Goal: Transaction & Acquisition: Purchase product/service

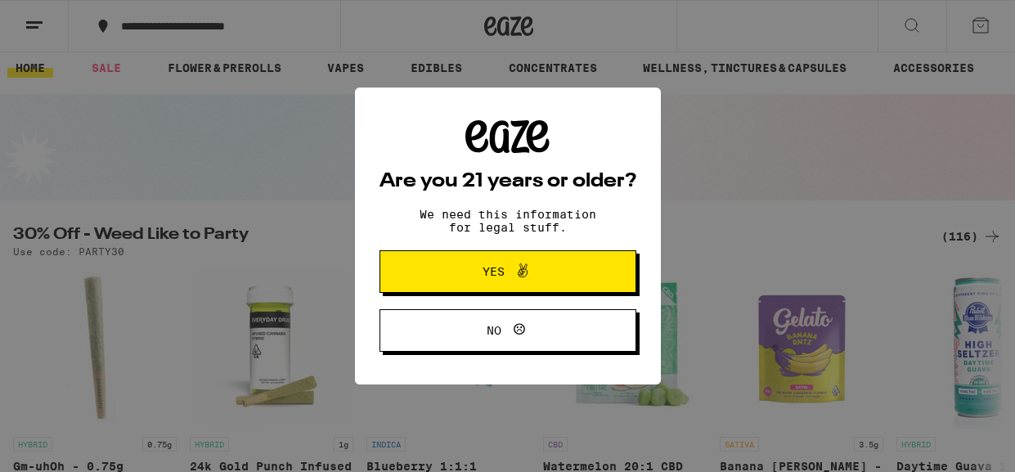
click at [585, 281] on button "Yes" at bounding box center [507, 271] width 257 height 43
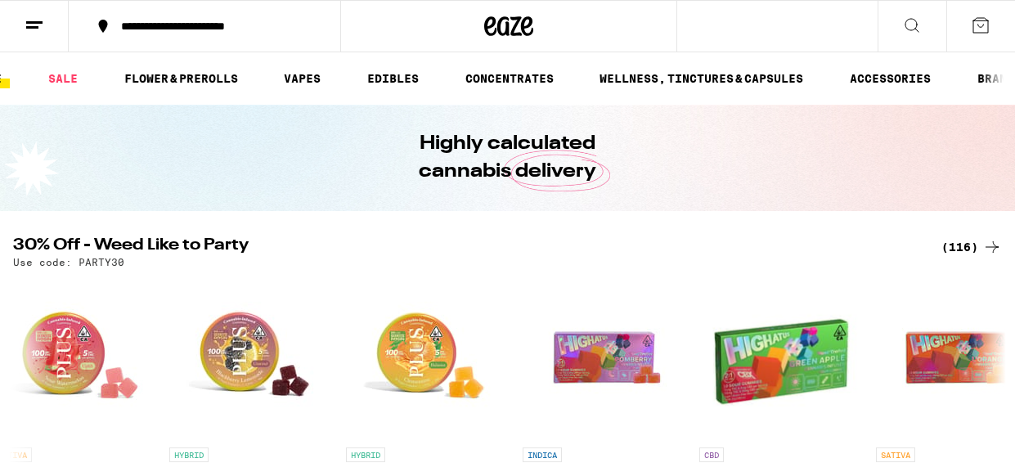
scroll to position [0, 40]
click at [292, 76] on link "VAPES" at bounding box center [305, 79] width 53 height 20
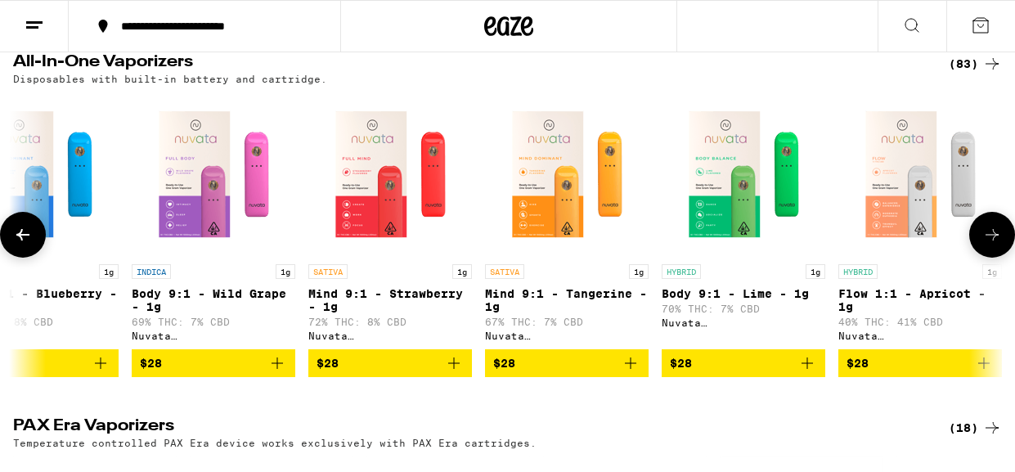
scroll to position [0, 423]
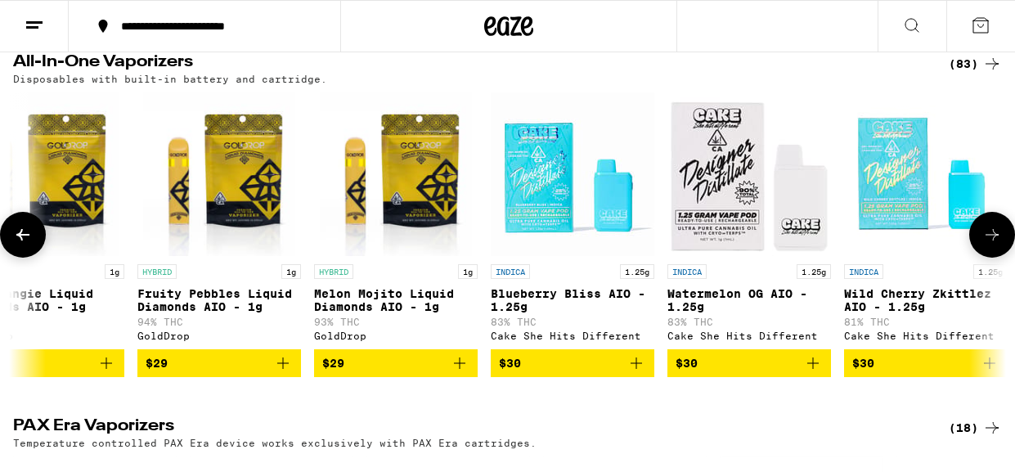
scroll to position [0, 2186]
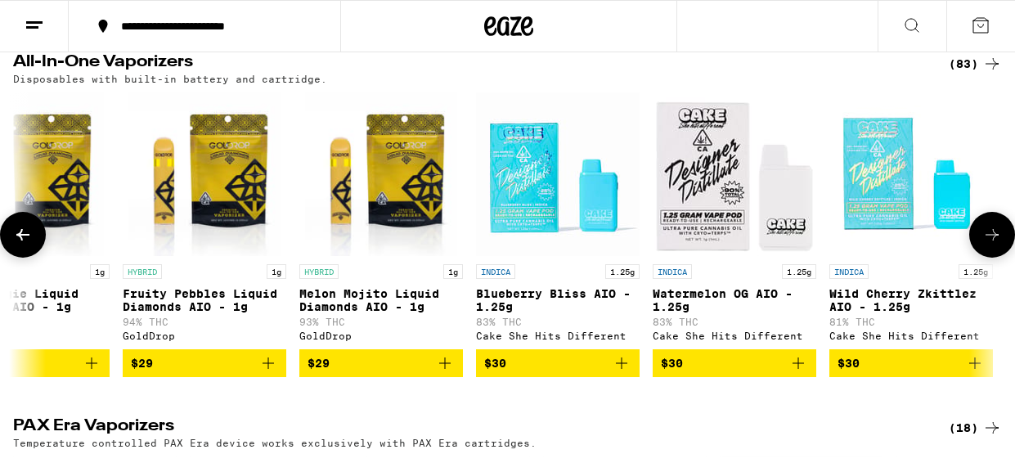
click at [544, 373] on span "$30" at bounding box center [557, 363] width 147 height 20
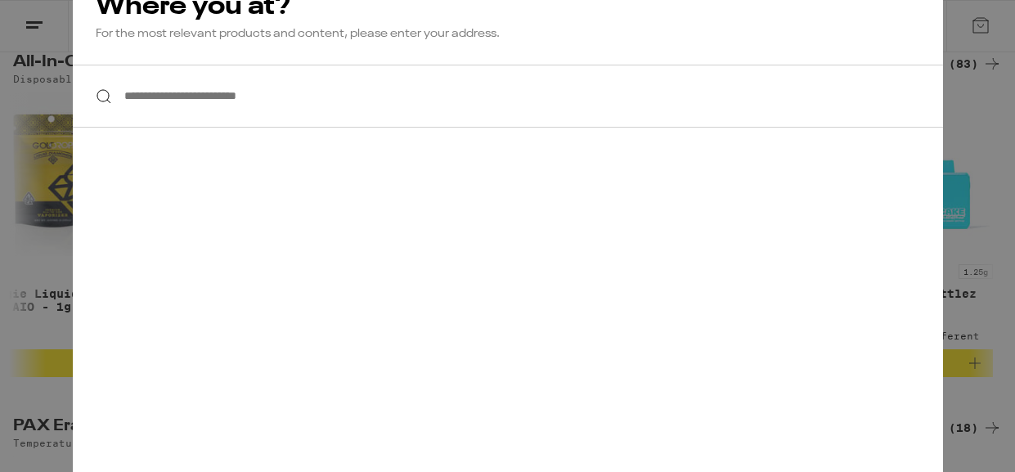
click at [388, 98] on input "**********" at bounding box center [508, 96] width 870 height 63
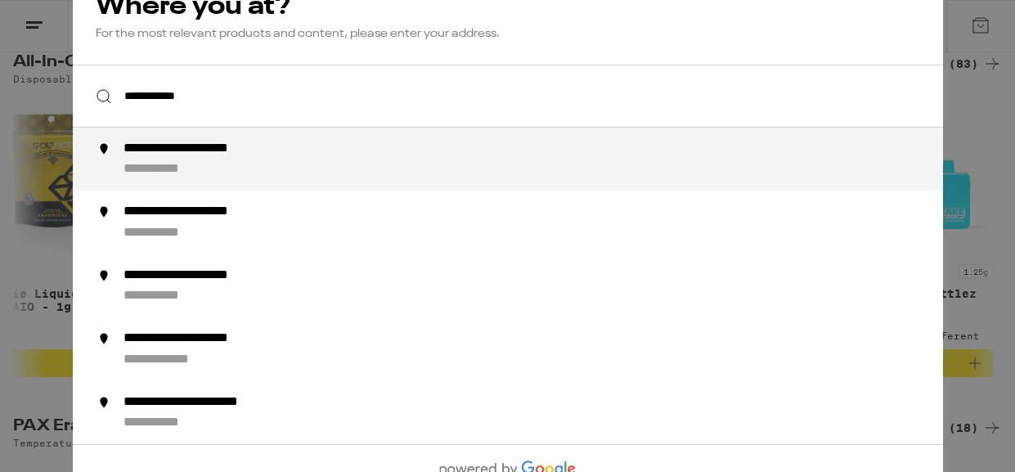
click at [352, 150] on div "**********" at bounding box center [540, 159] width 834 height 37
type input "**********"
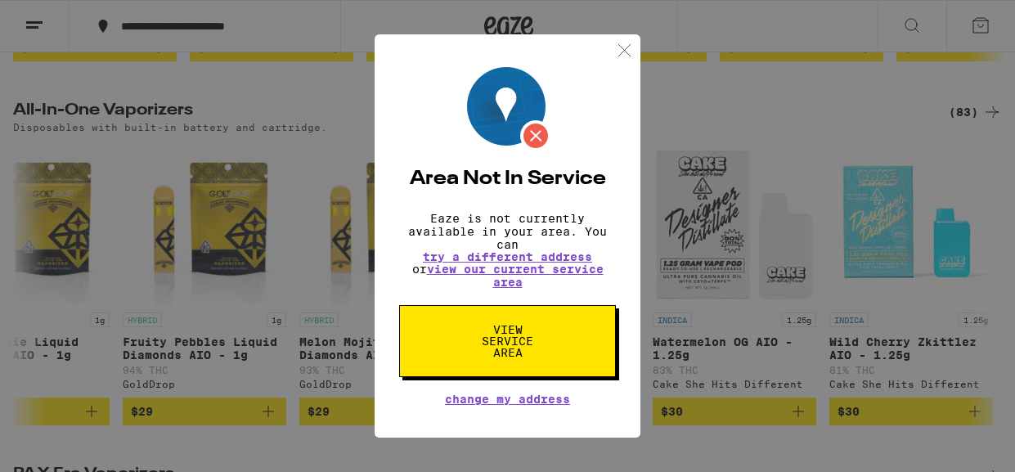
scroll to position [841, 0]
click at [530, 346] on span "View Service Area" at bounding box center [507, 341] width 84 height 34
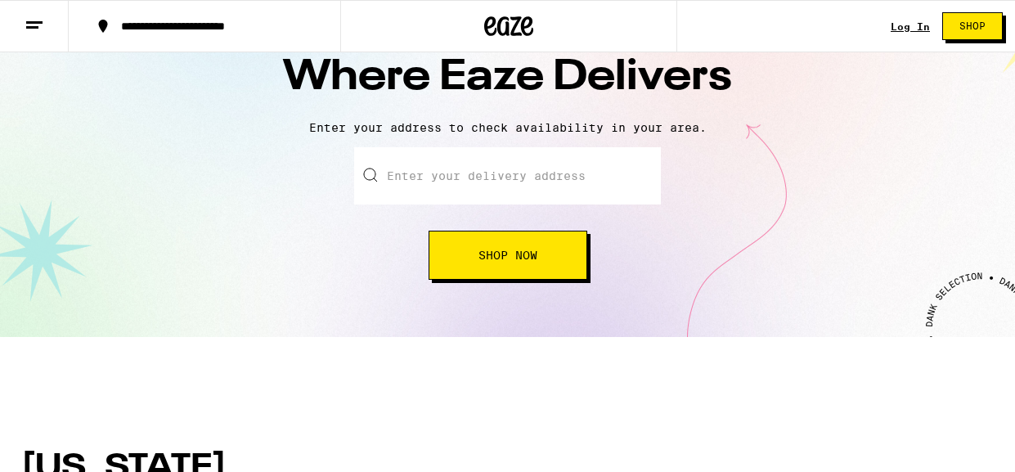
scroll to position [63, 0]
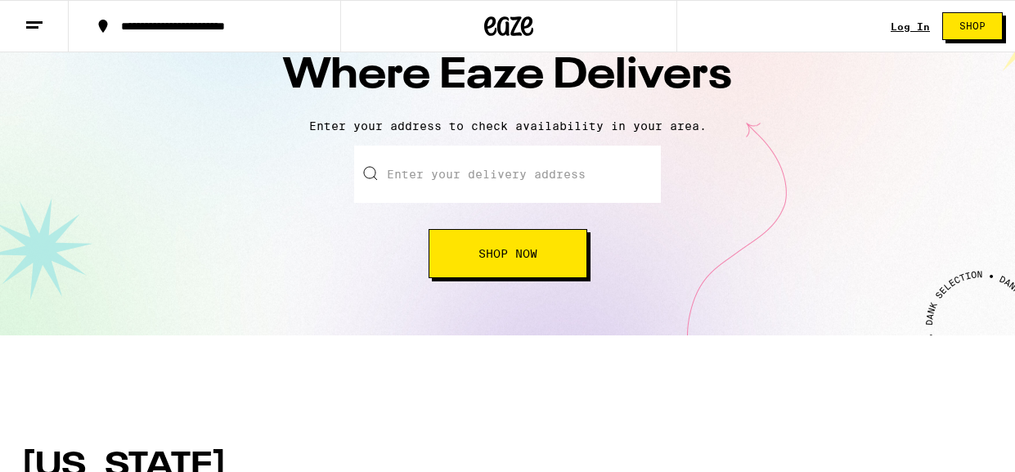
click at [472, 175] on input "text" at bounding box center [507, 174] width 307 height 57
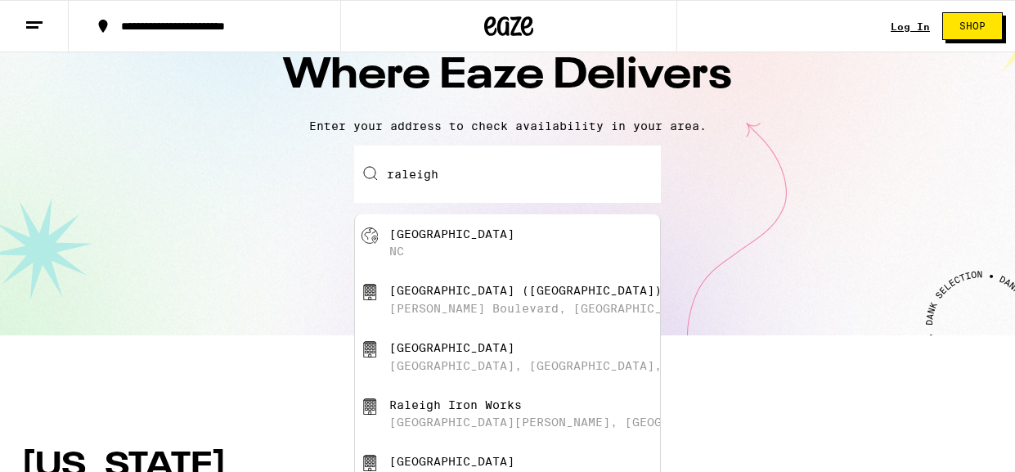
click at [505, 234] on div "[GEOGRAPHIC_DATA]" at bounding box center [535, 242] width 292 height 31
type input "[GEOGRAPHIC_DATA], [GEOGRAPHIC_DATA]"
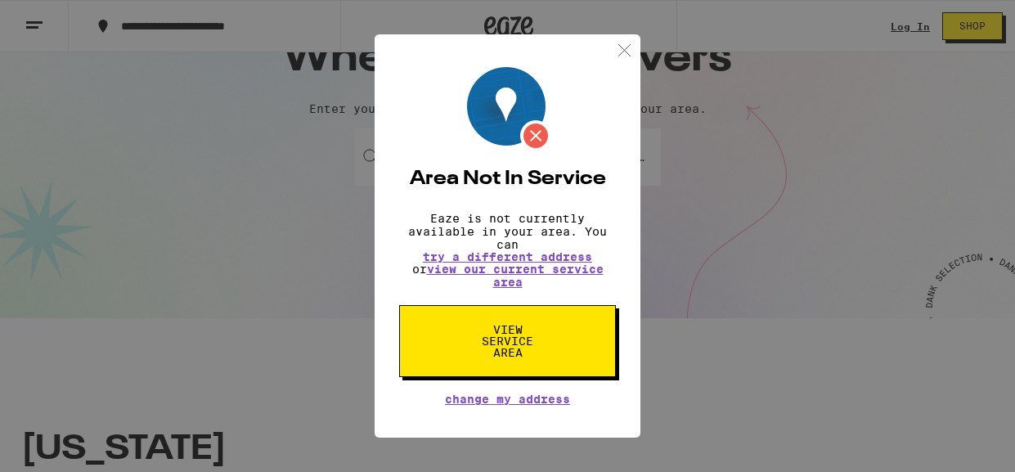
scroll to position [81, 0]
click at [624, 40] on img at bounding box center [624, 50] width 20 height 20
